Goal: Use online tool/utility: Utilize a website feature to perform a specific function

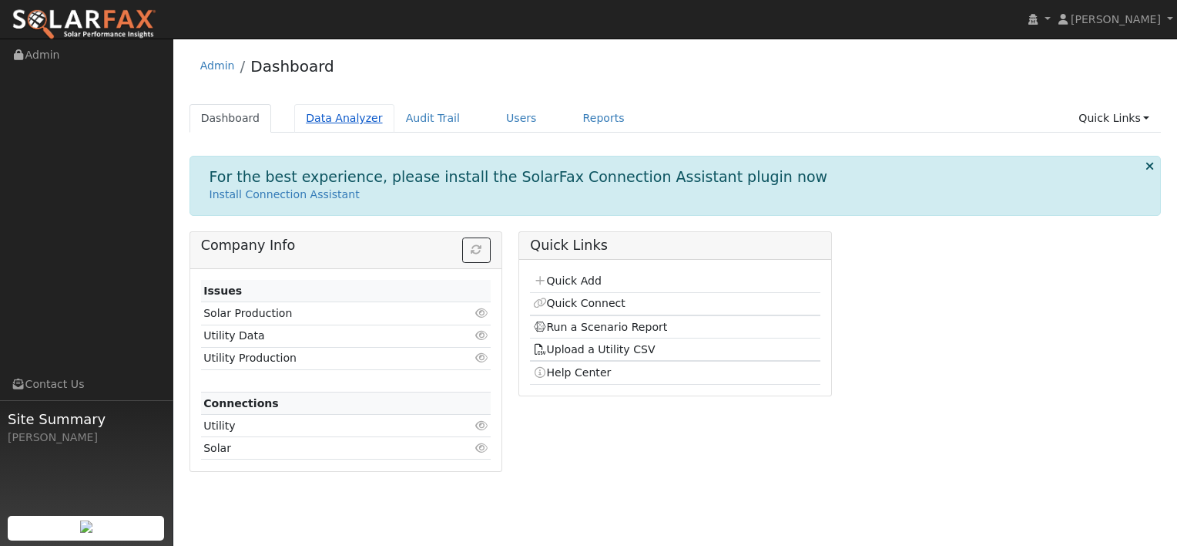
click at [337, 121] on link "Data Analyzer" at bounding box center [344, 118] width 100 height 29
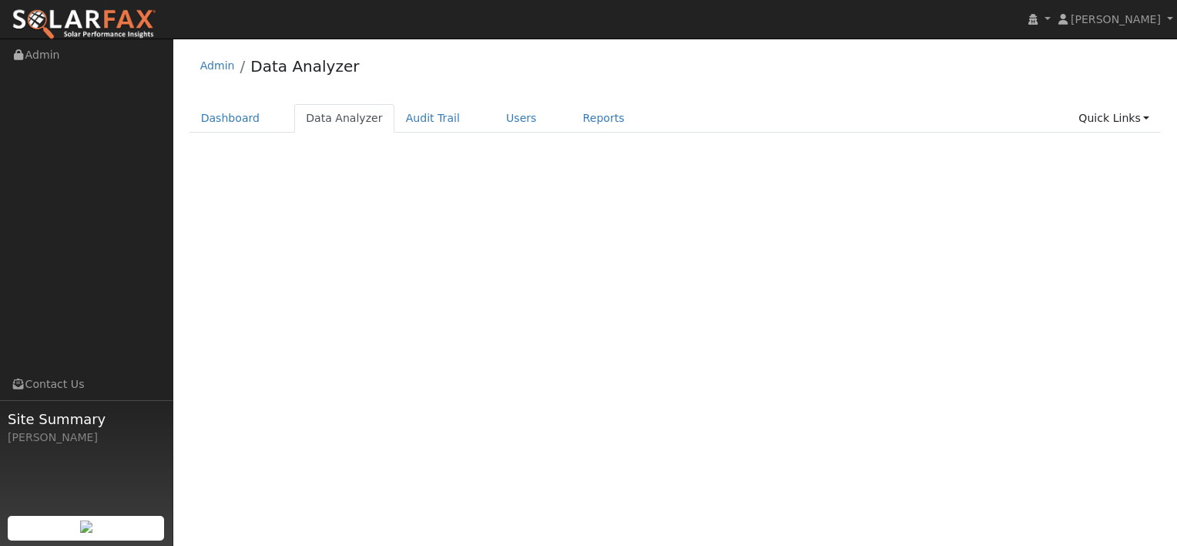
select select "7"
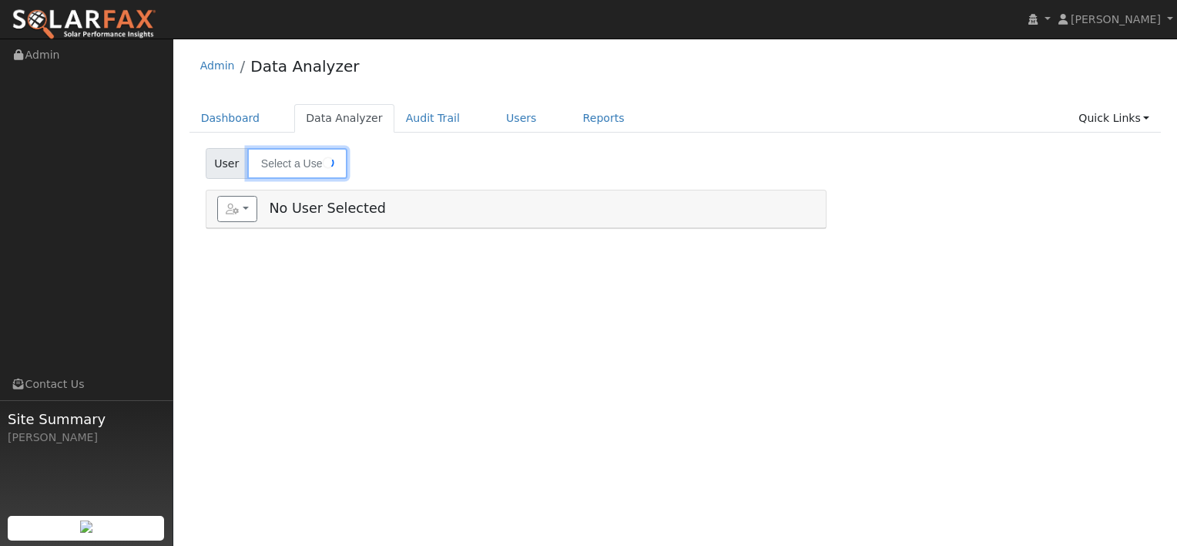
type input "[PERSON_NAME]"
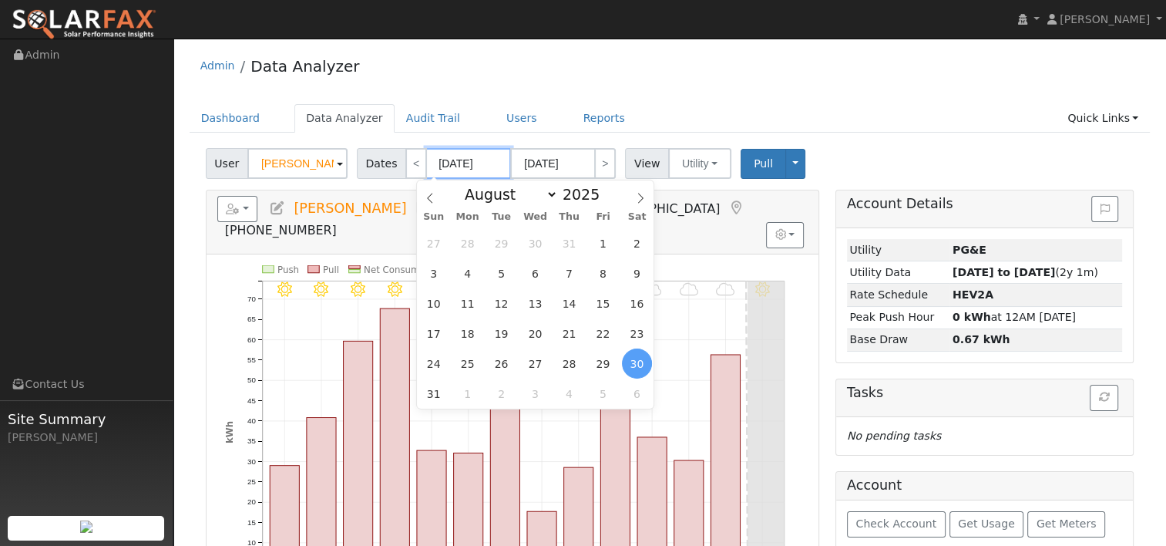
click at [456, 163] on input "[DATE]" at bounding box center [468, 163] width 85 height 31
click at [637, 200] on icon at bounding box center [640, 198] width 11 height 11
select select "8"
click at [603, 196] on span at bounding box center [608, 198] width 11 height 8
type input "2024"
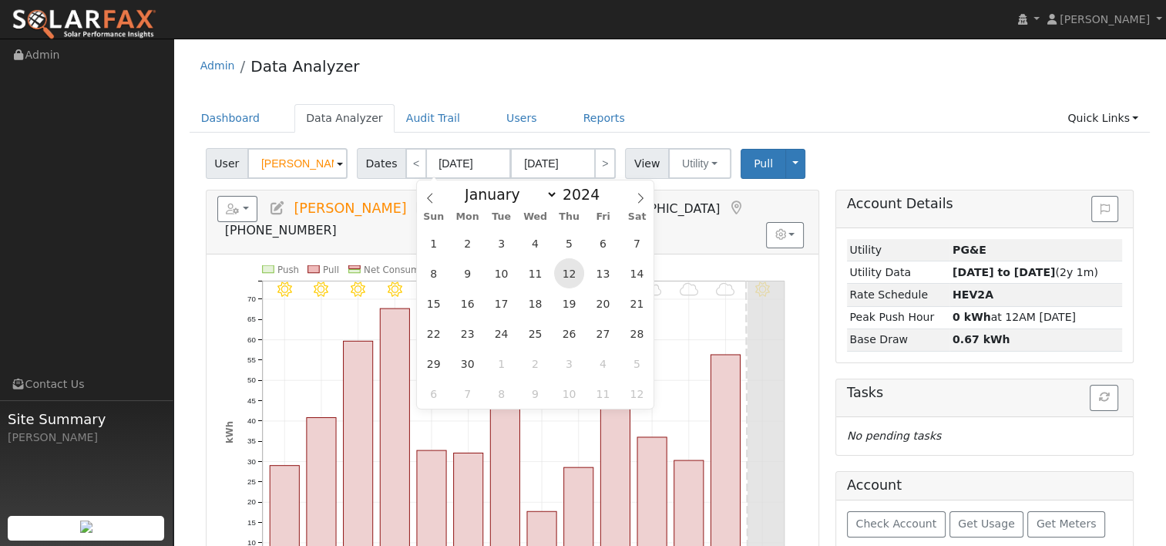
click at [563, 268] on span "12" at bounding box center [569, 273] width 30 height 30
type input "09/12/2024"
type input "09/25/2024"
type input "2024"
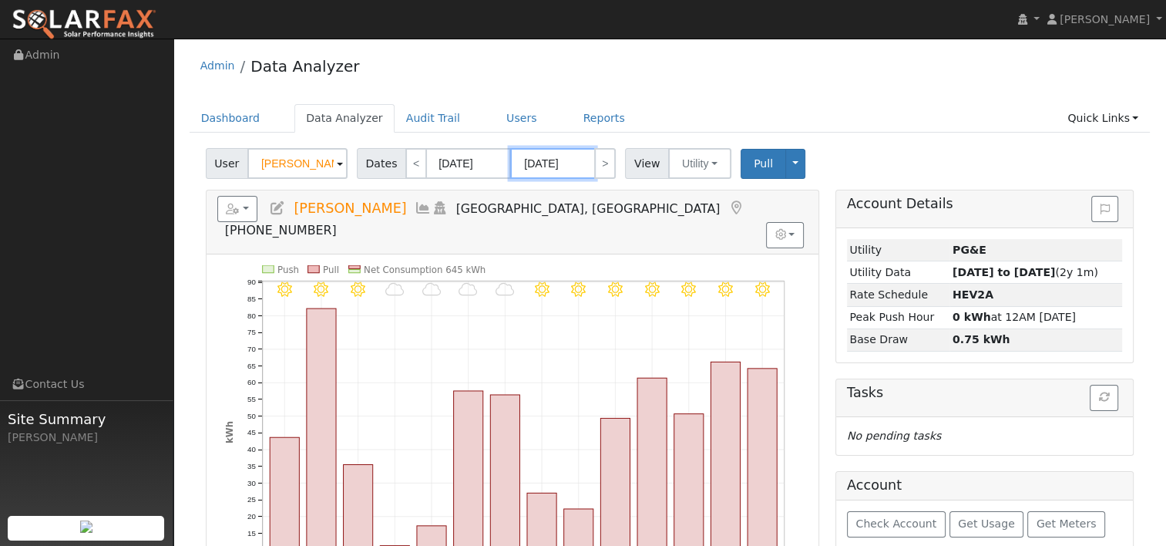
click at [555, 157] on input "09/25/2024" at bounding box center [552, 163] width 85 height 31
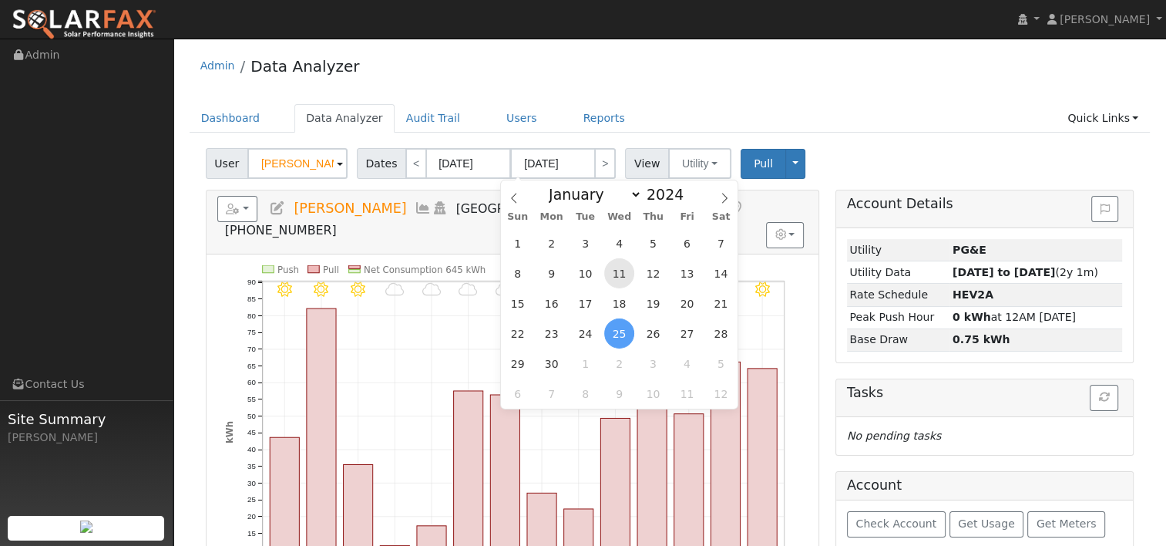
click at [623, 277] on span "11" at bounding box center [619, 273] width 30 height 30
type input "09/11/2024"
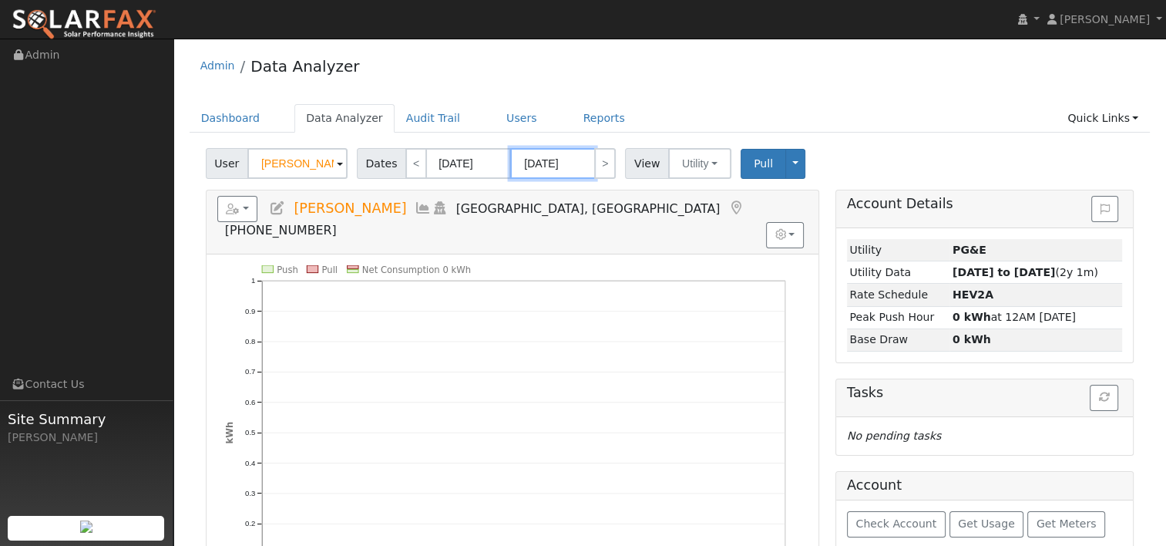
click at [569, 161] on input "09/11/2024" at bounding box center [552, 163] width 85 height 31
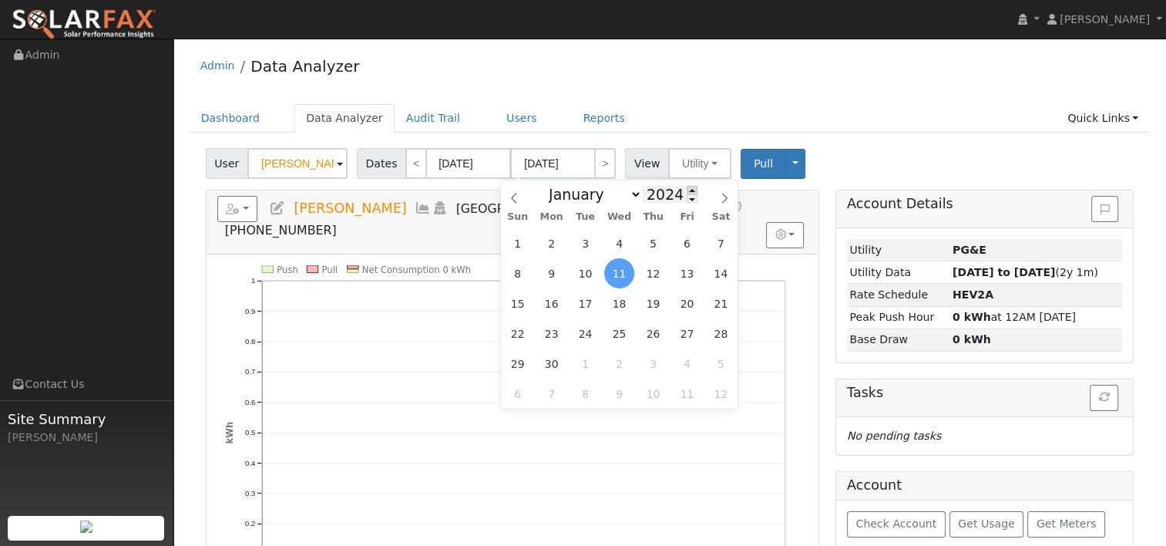
click at [687, 189] on span at bounding box center [692, 190] width 11 height 8
type input "2025"
click at [658, 268] on span "11" at bounding box center [653, 273] width 30 height 30
type input "09/11/2025"
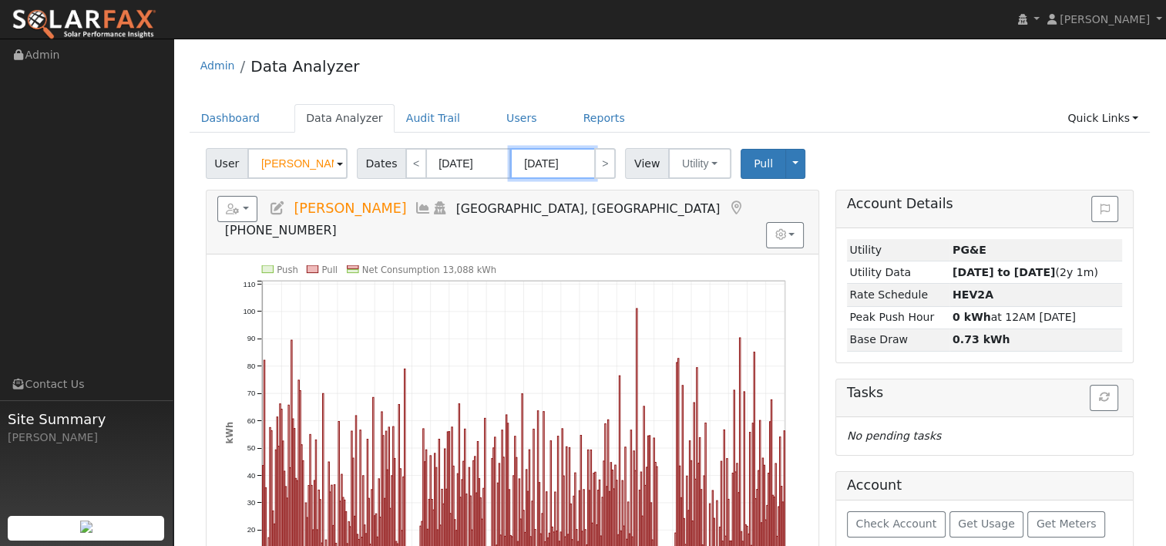
scroll to position [77, 0]
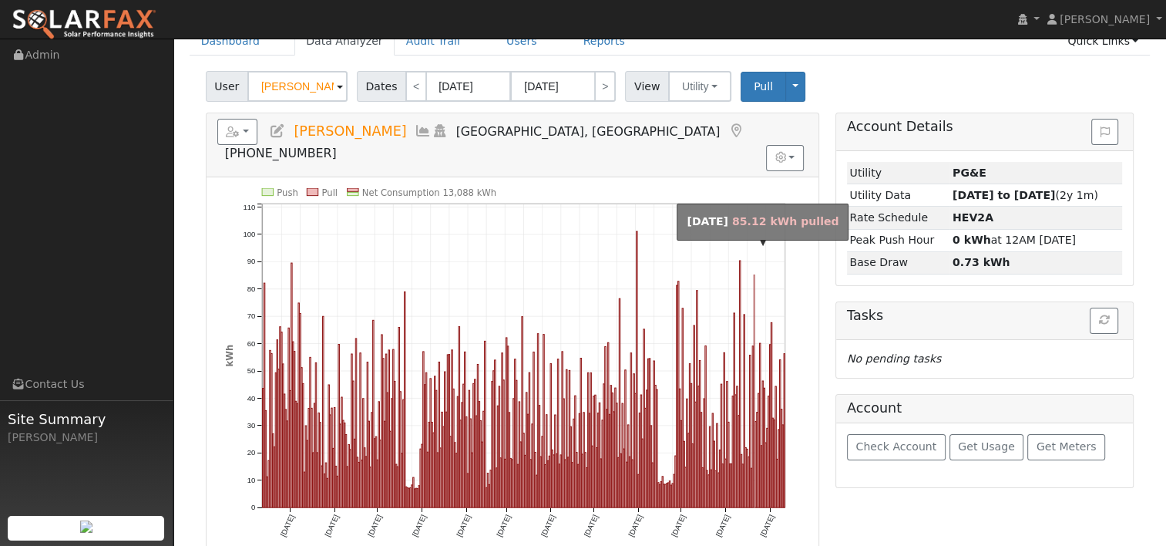
click at [754, 274] on rect "onclick=""" at bounding box center [754, 390] width 1 height 232
type input "08/21/2025"
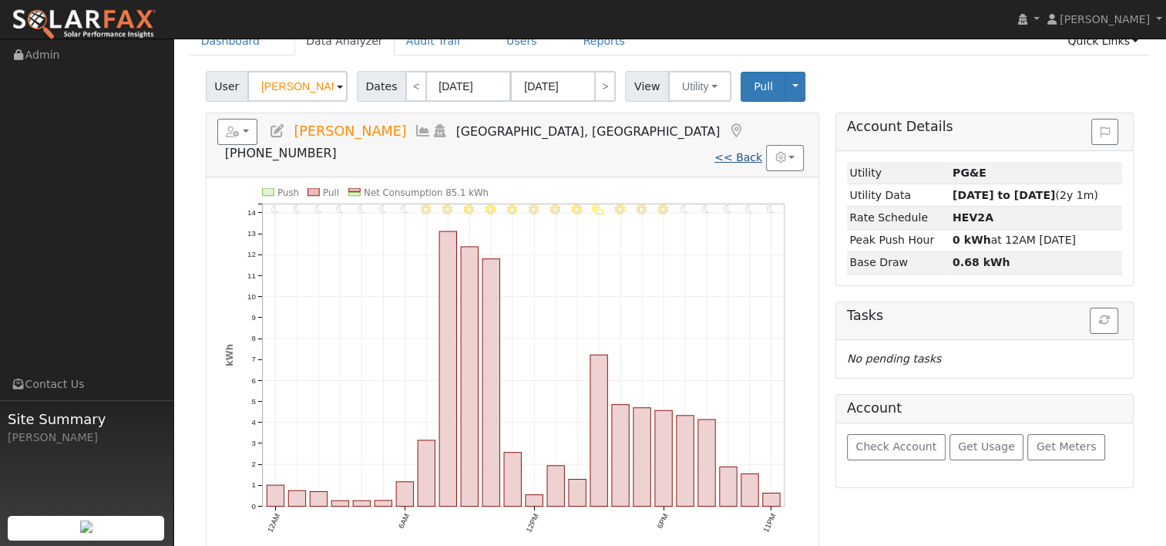
click at [737, 151] on link "<< Back" at bounding box center [738, 157] width 48 height 12
type input "09/12/2024"
type input "09/11/2025"
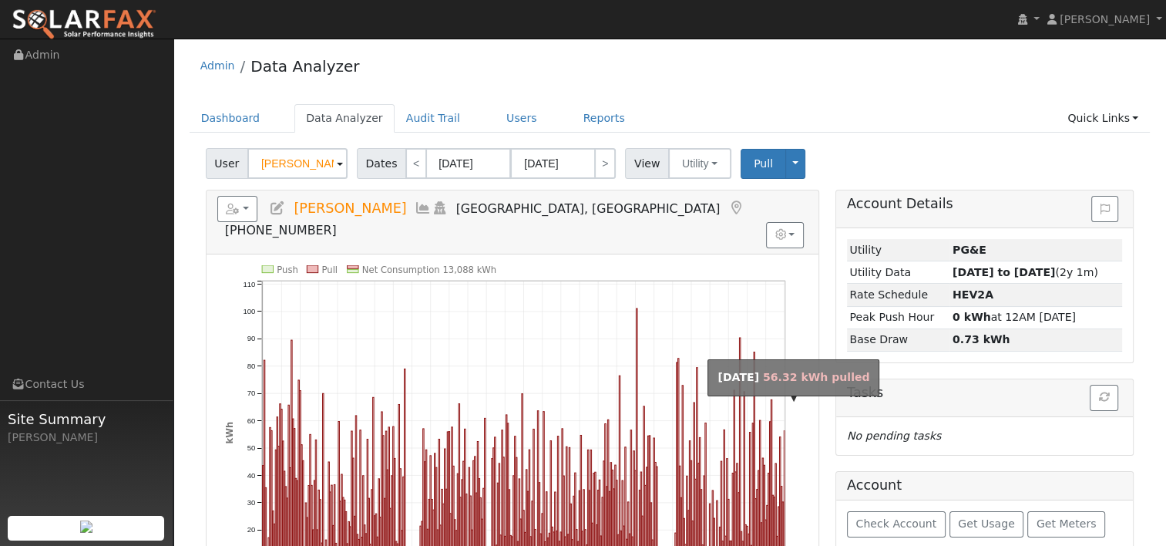
click at [784, 430] on rect "onclick=""" at bounding box center [784, 506] width 1 height 153
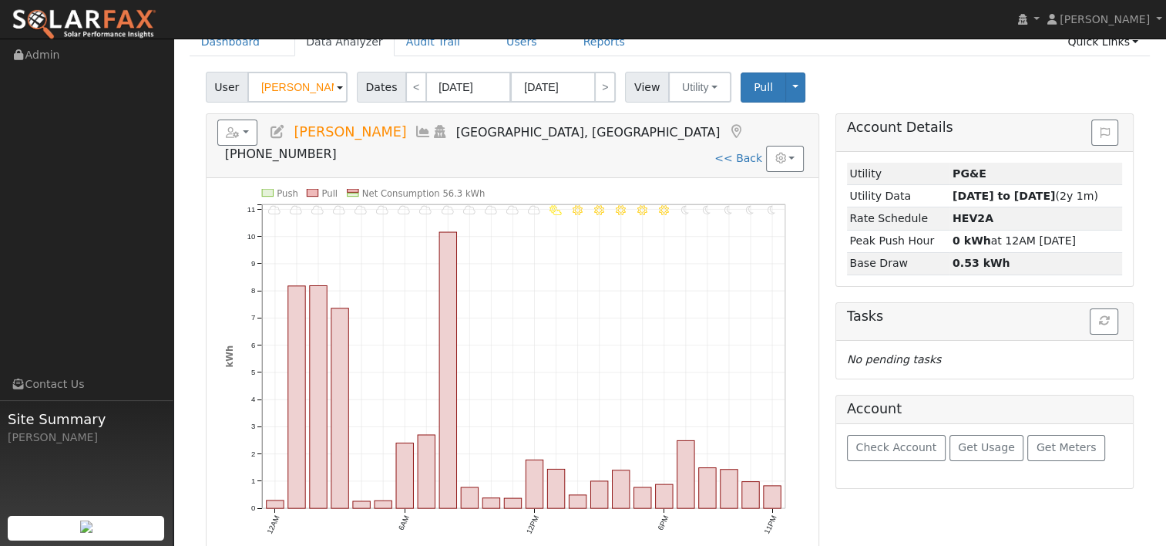
scroll to position [77, 0]
click at [730, 151] on link "<< Back" at bounding box center [738, 157] width 48 height 12
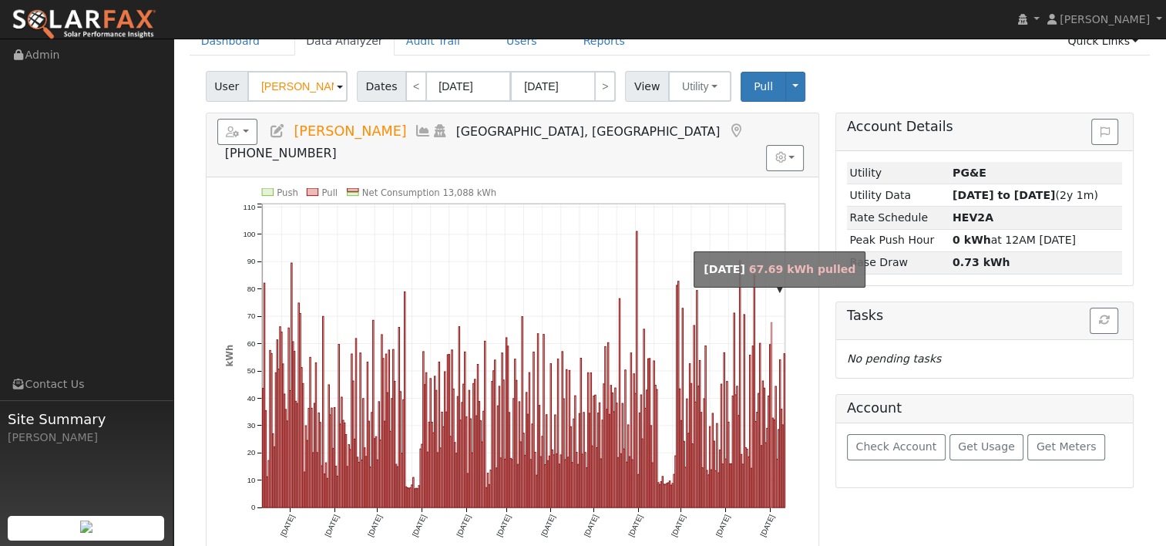
click at [771, 322] on rect "onclick=""" at bounding box center [771, 414] width 1 height 185
type input "09/02/2025"
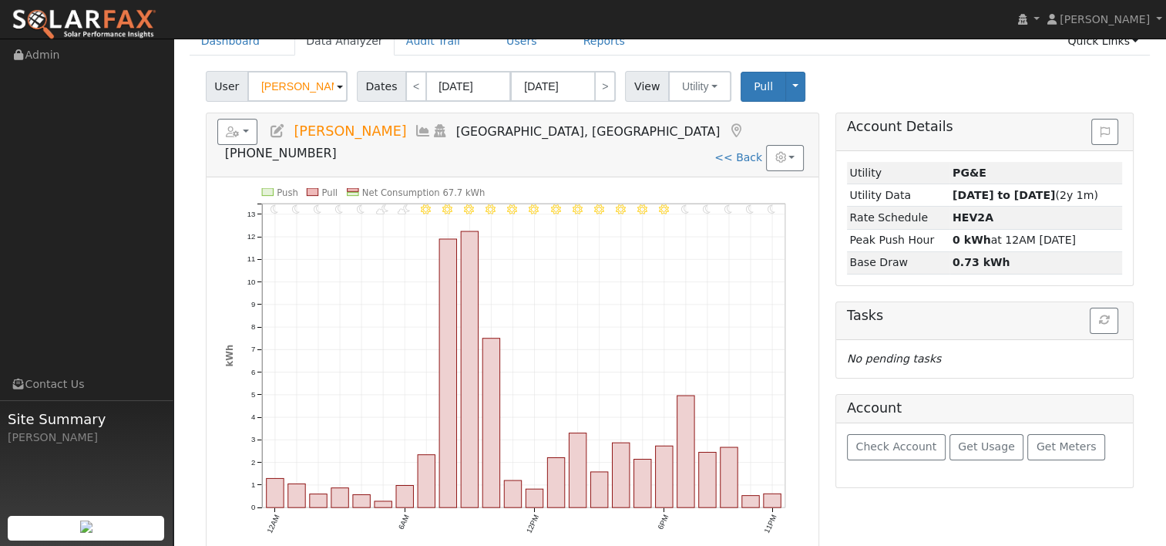
scroll to position [0, 0]
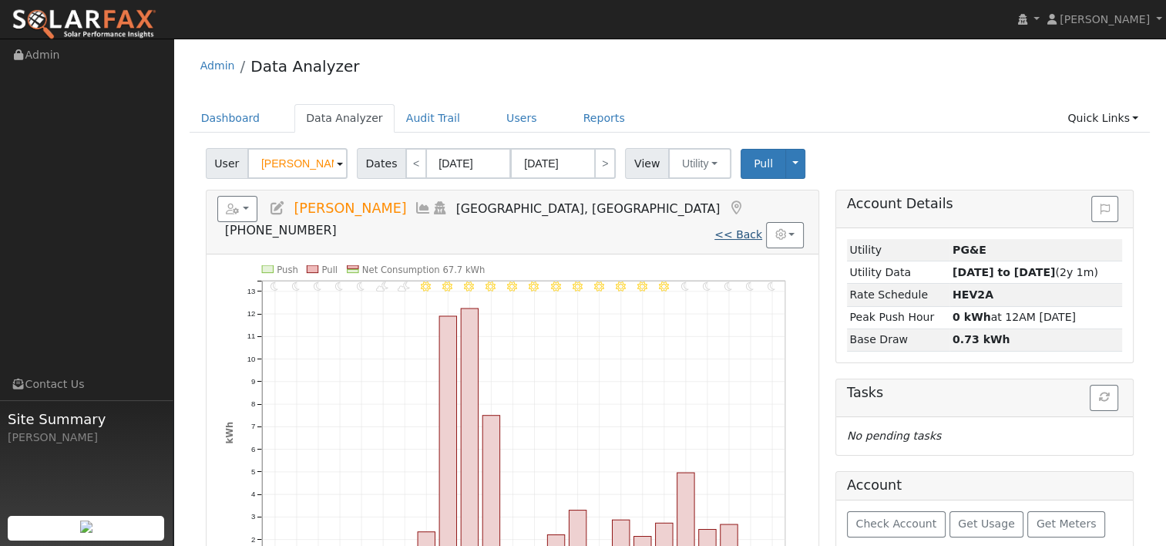
click at [739, 228] on link "<< Back" at bounding box center [738, 234] width 48 height 12
type input "09/12/2024"
type input "09/11/2025"
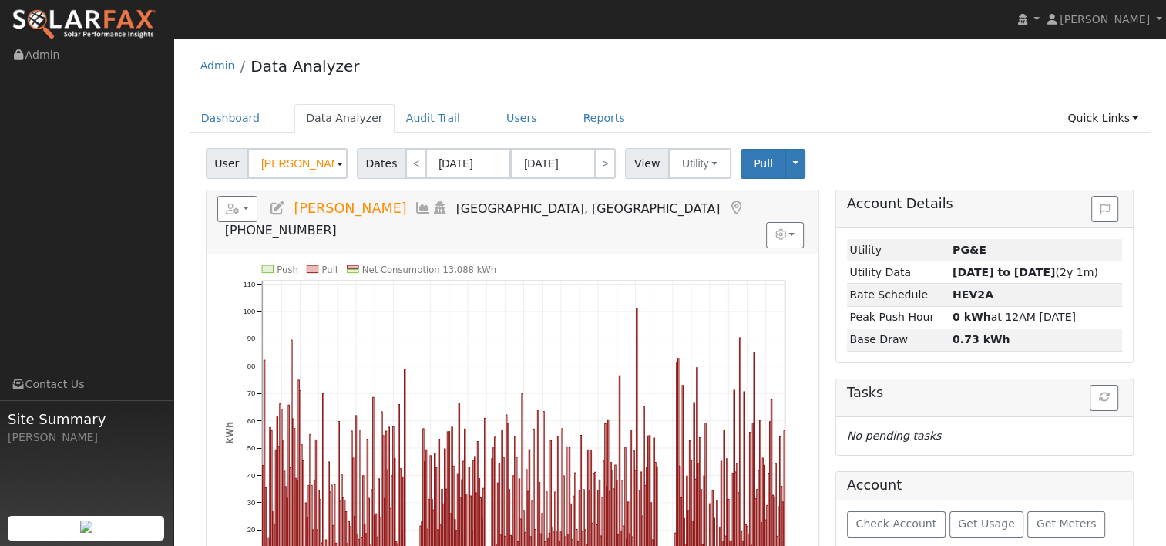
scroll to position [77, 0]
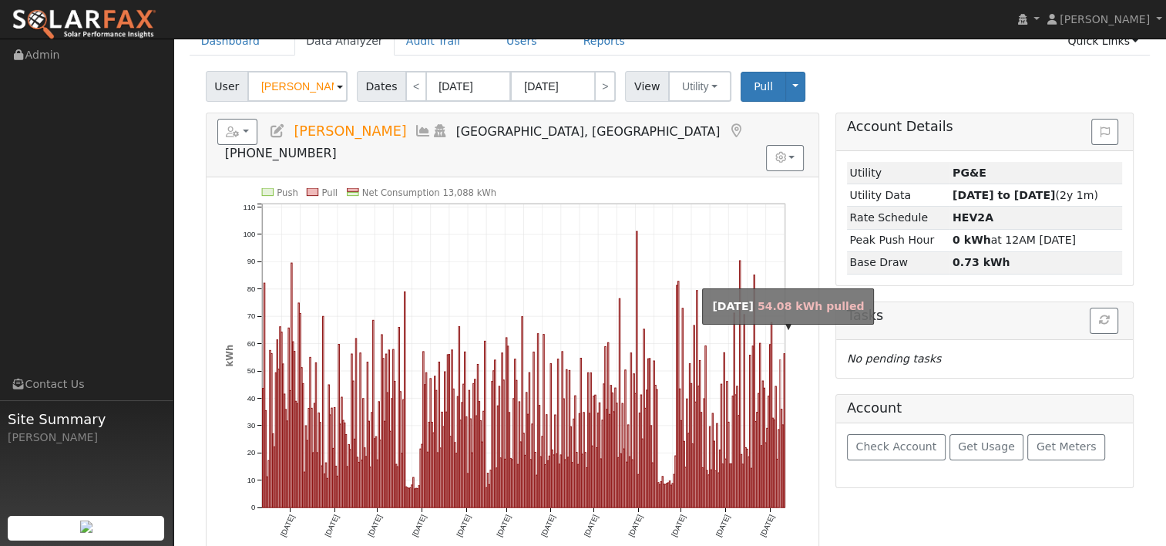
click at [779, 359] on rect "onclick=""" at bounding box center [779, 433] width 1 height 148
type input "09/08/2025"
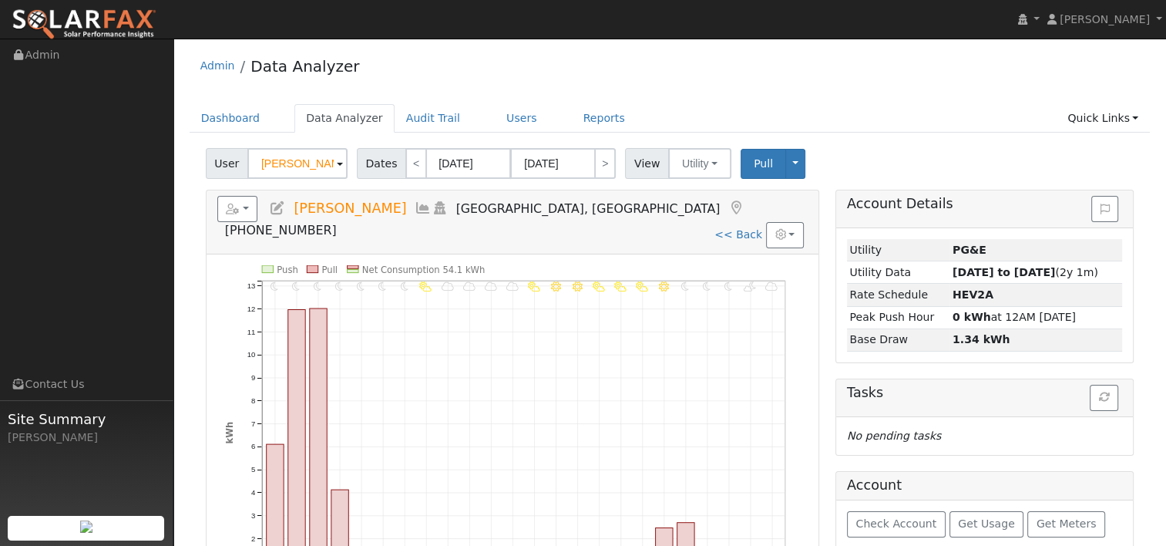
scroll to position [0, 0]
click at [754, 228] on link "<< Back" at bounding box center [738, 234] width 48 height 12
type input "09/12/2024"
type input "09/11/2025"
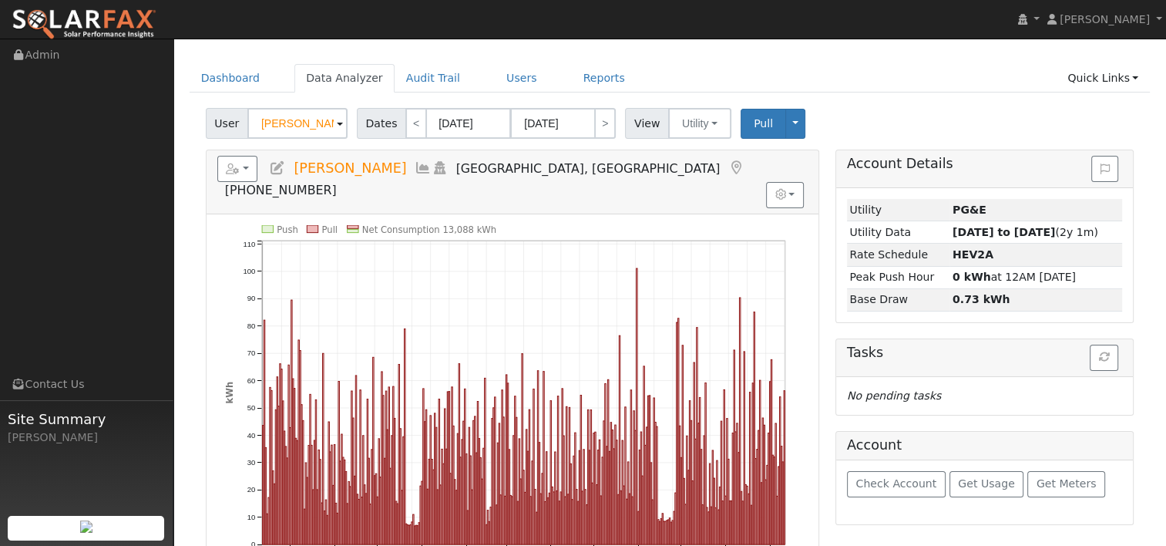
scroll to position [77, 0]
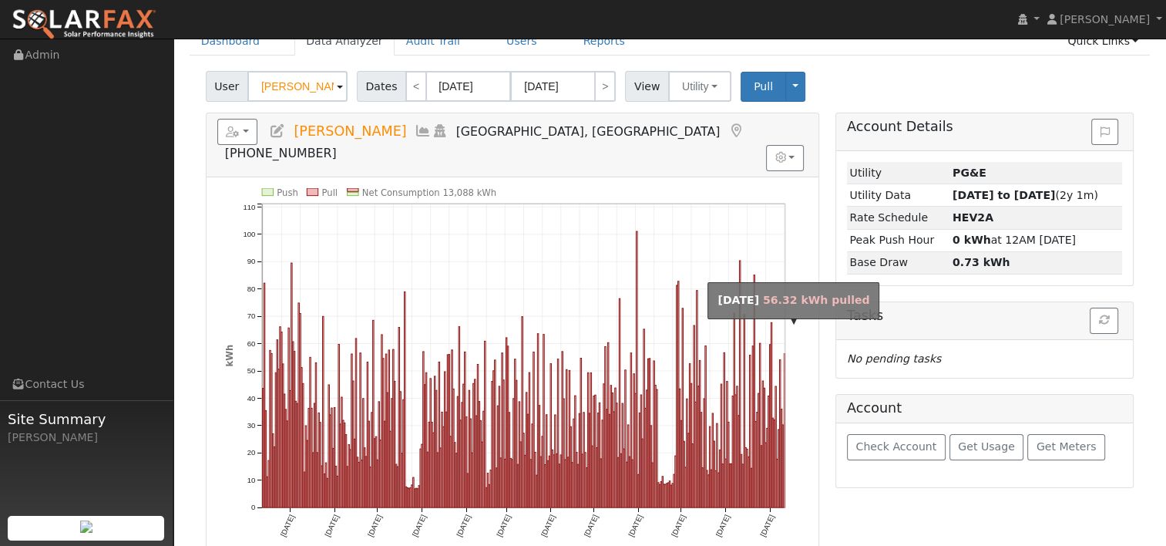
click at [784, 353] on rect "onclick=""" at bounding box center [784, 429] width 1 height 153
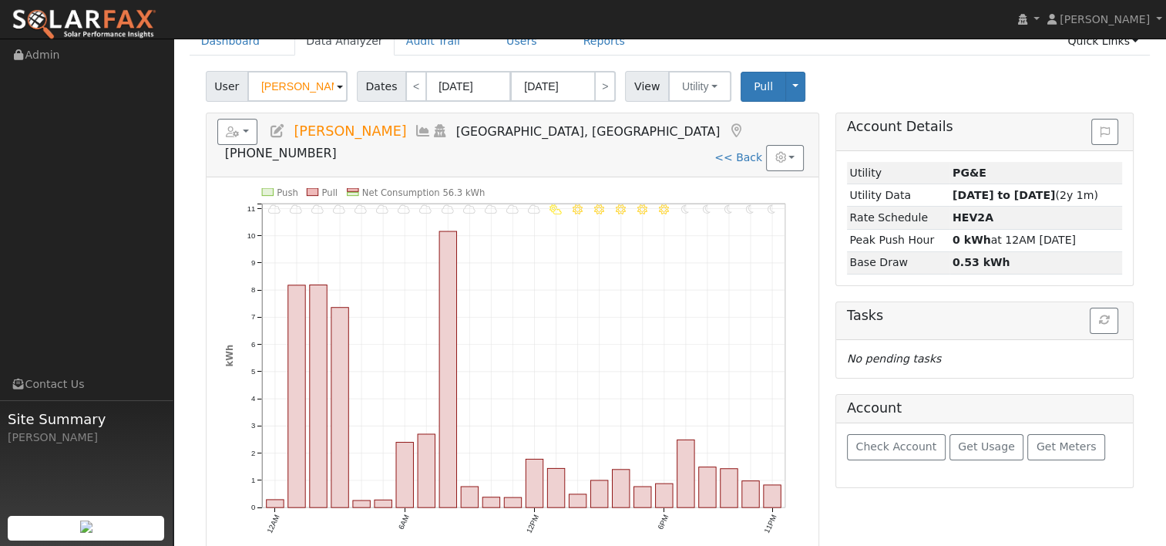
scroll to position [0, 0]
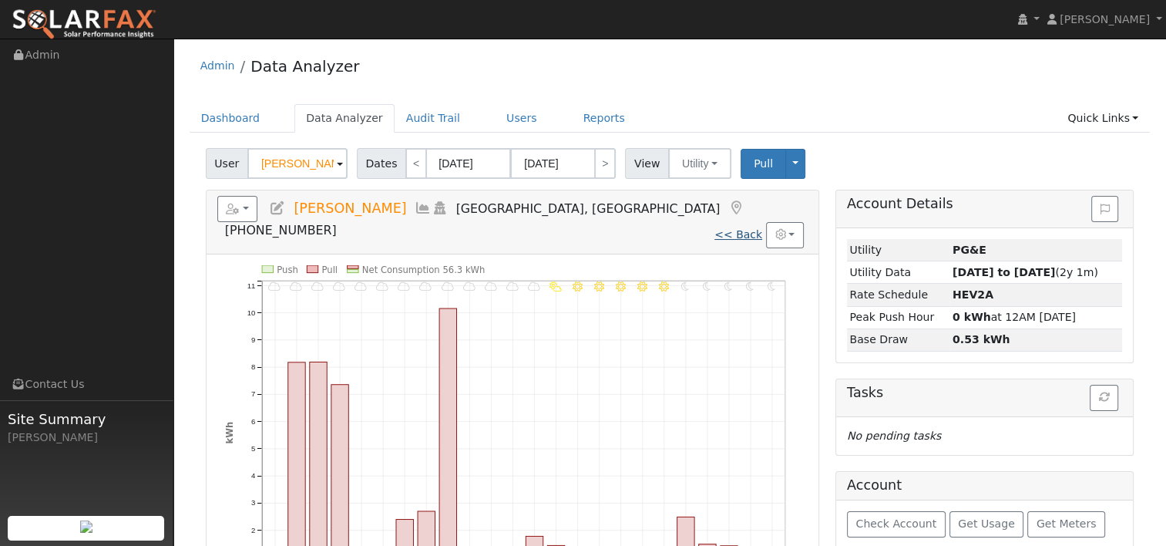
click at [738, 228] on link "<< Back" at bounding box center [738, 234] width 48 height 12
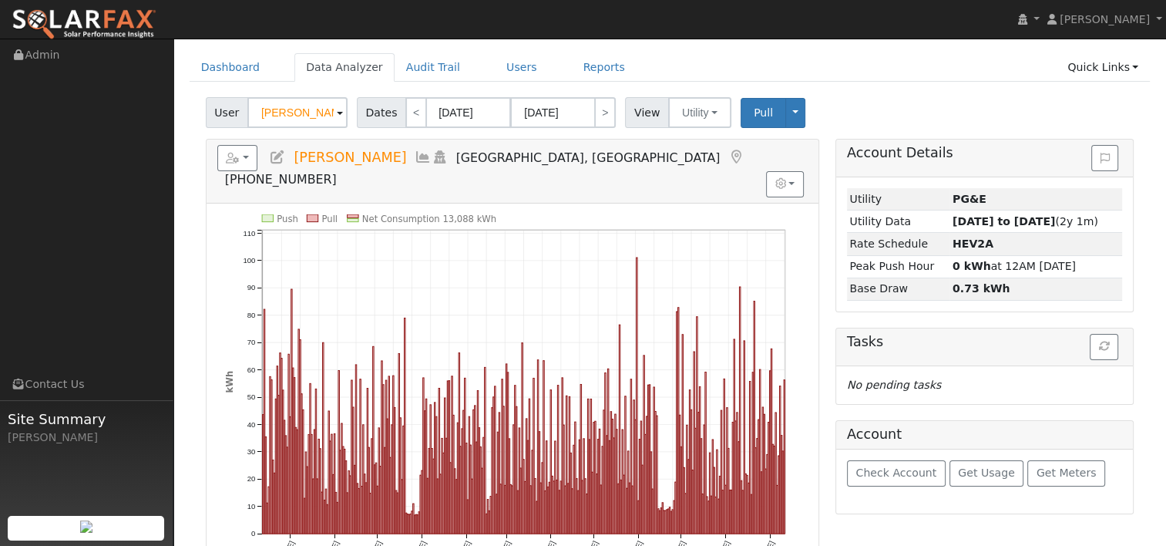
scroll to position [77, 0]
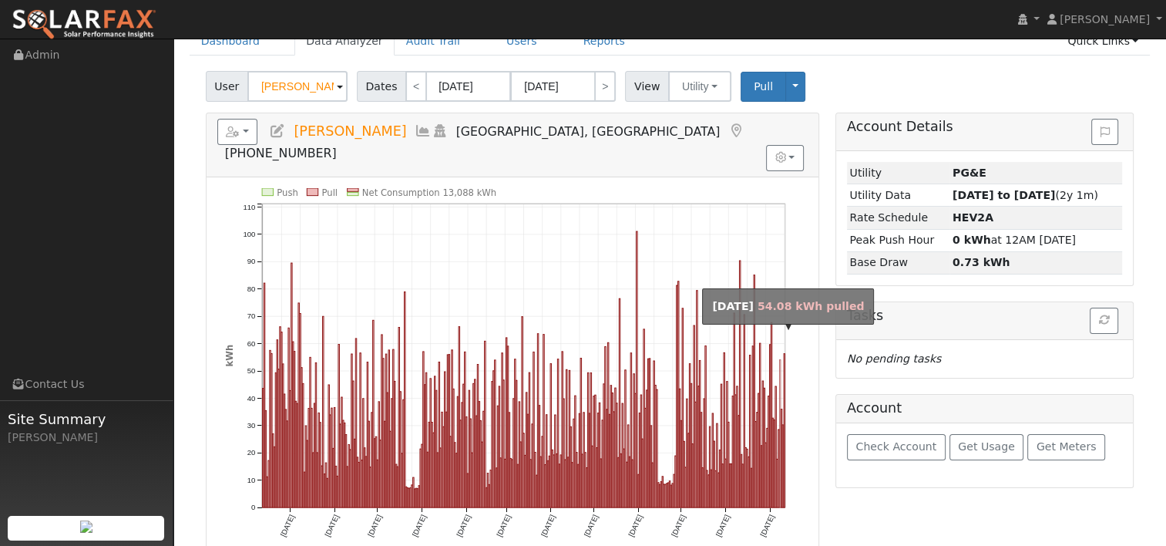
click at [779, 359] on rect "onclick=""" at bounding box center [779, 433] width 1 height 148
type input "09/08/2025"
